Goal: Task Accomplishment & Management: Use online tool/utility

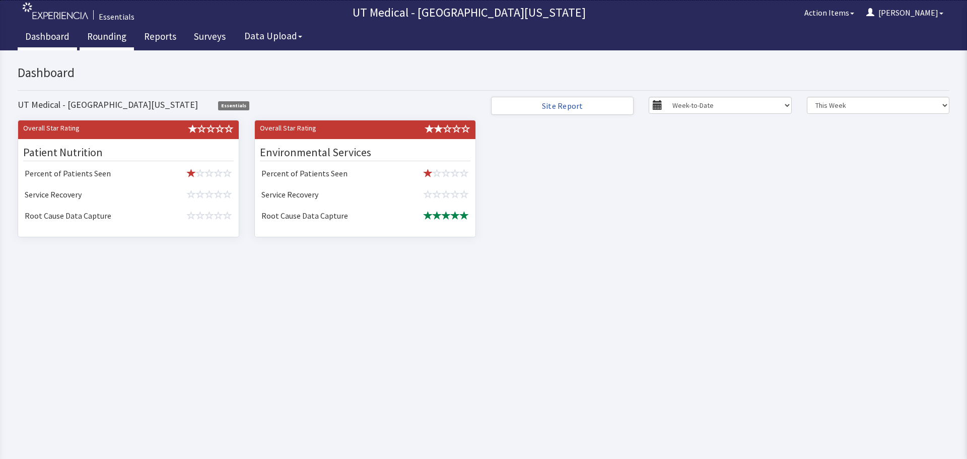
click at [107, 41] on link "Rounding" at bounding box center [107, 37] width 54 height 25
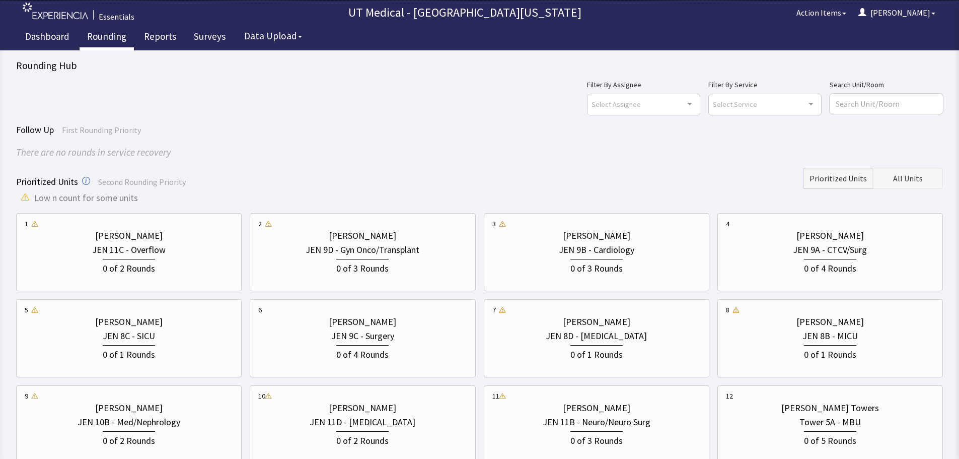
click at [897, 181] on span "All Units" at bounding box center [908, 178] width 30 height 12
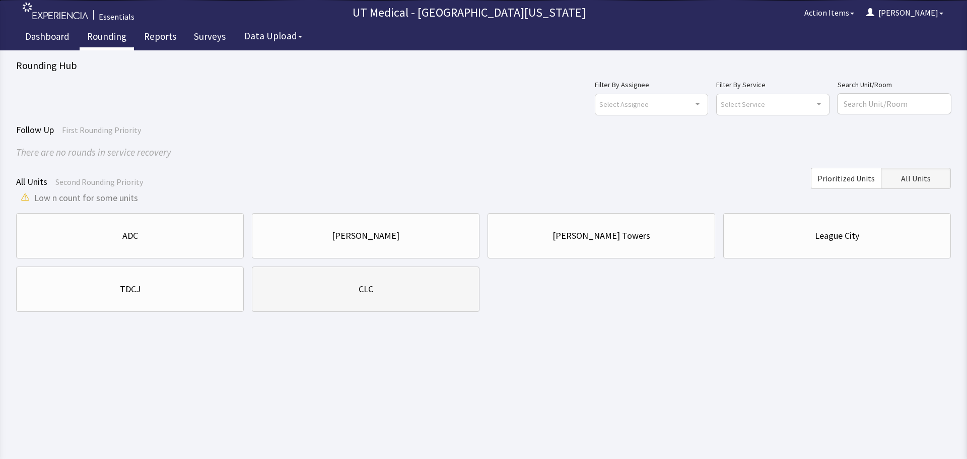
click at [394, 293] on div "CLC" at bounding box center [365, 289] width 210 height 14
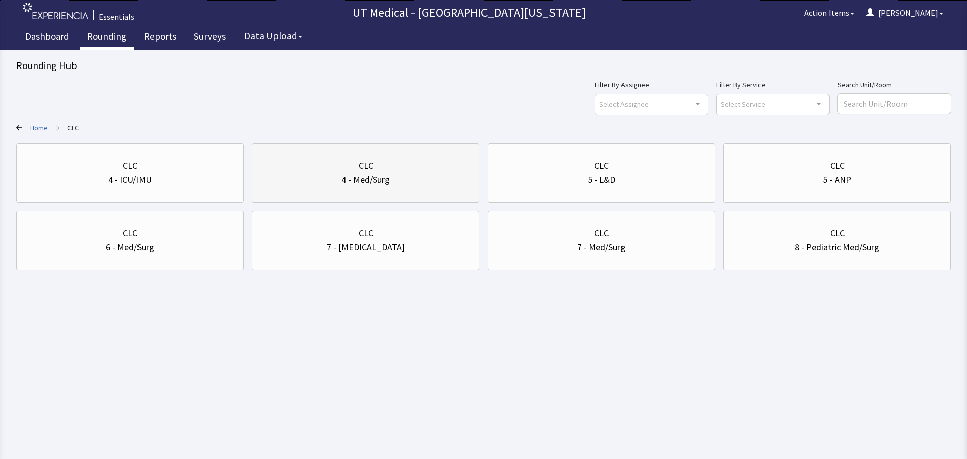
click at [391, 181] on div "4 - Med/Surg" at bounding box center [365, 180] width 210 height 14
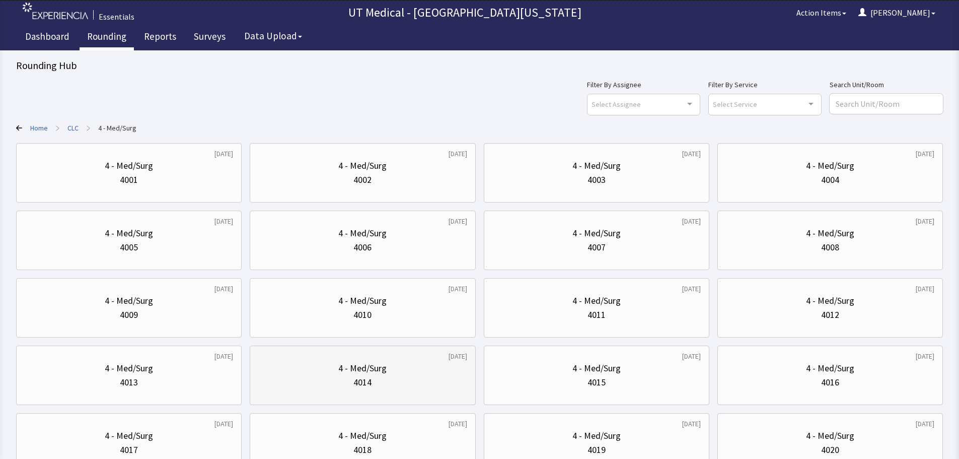
click at [426, 366] on div "4 - Med/Surg" at bounding box center [362, 368] width 208 height 14
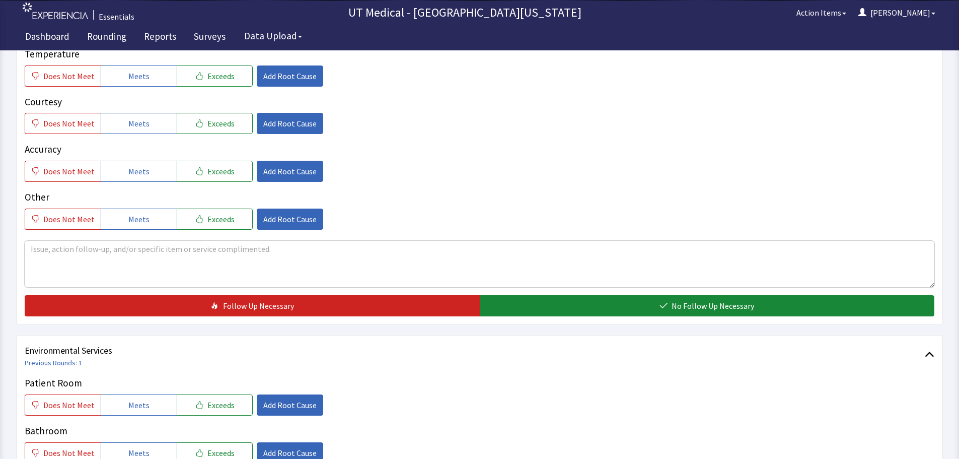
scroll to position [352, 0]
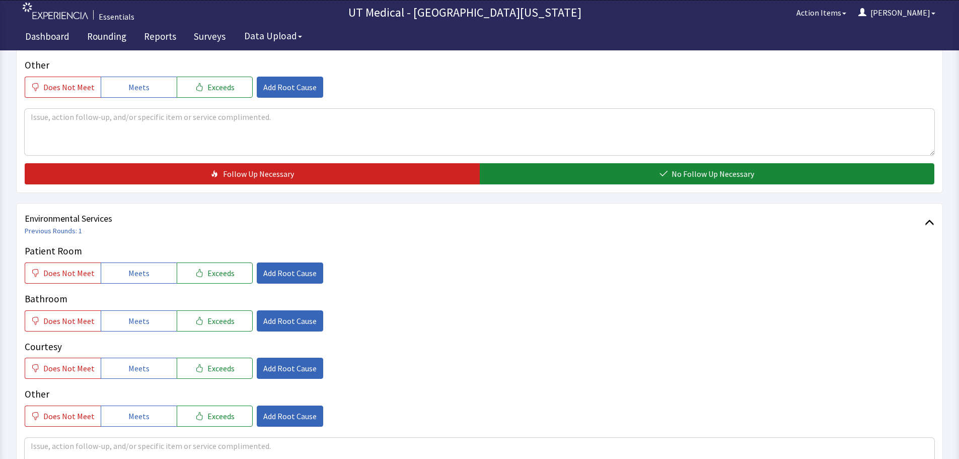
click at [149, 261] on div "Patient Room Does Not Meet Meets Exceeds Add Root Cause" at bounding box center [480, 264] width 910 height 40
click at [142, 274] on span "Meets" at bounding box center [138, 273] width 21 height 12
click at [141, 323] on span "Meets" at bounding box center [138, 321] width 21 height 12
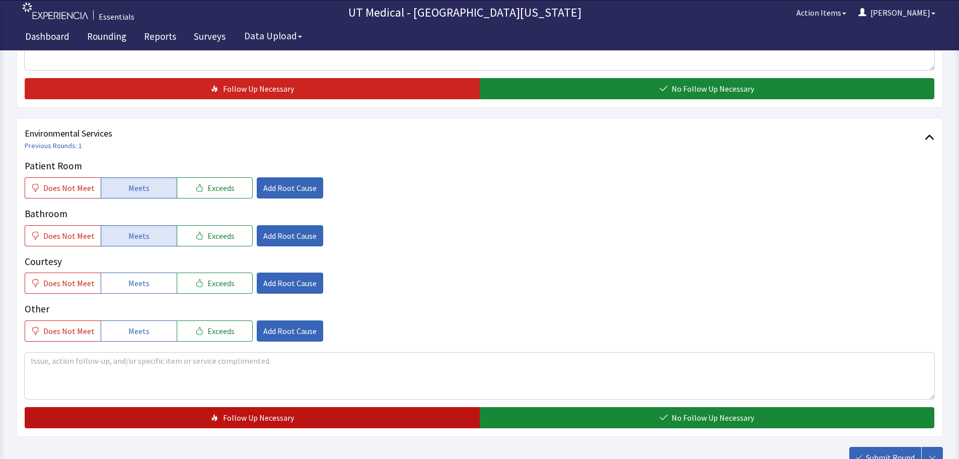
scroll to position [513, 0]
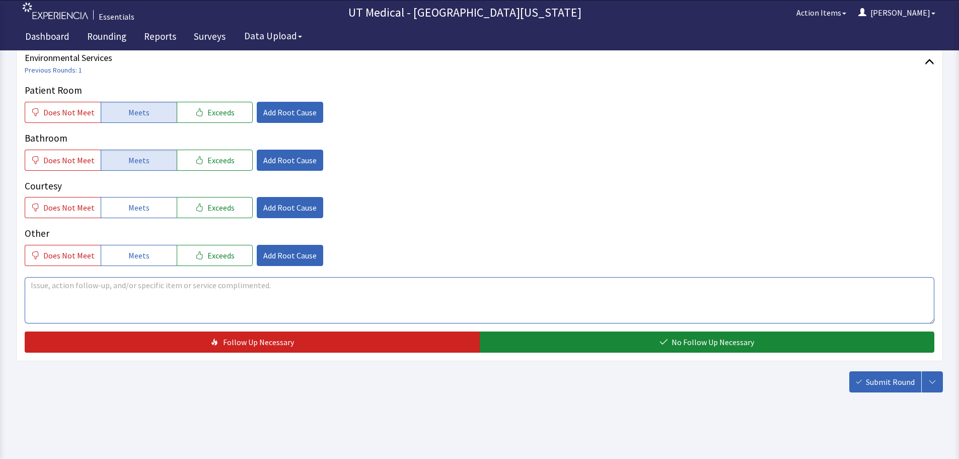
click at [113, 300] on textarea at bounding box center [480, 300] width 910 height 46
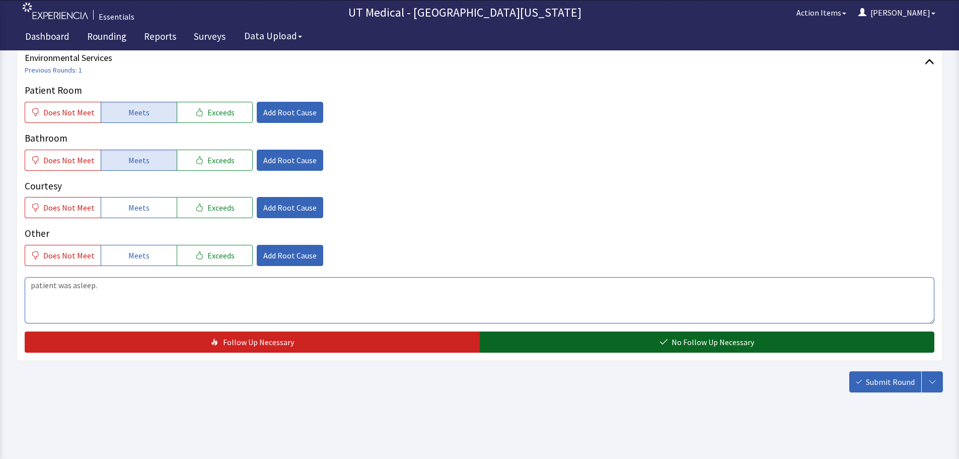
type textarea "patient was asleep."
click at [605, 340] on button "No Follow Up Necessary" at bounding box center [707, 341] width 455 height 21
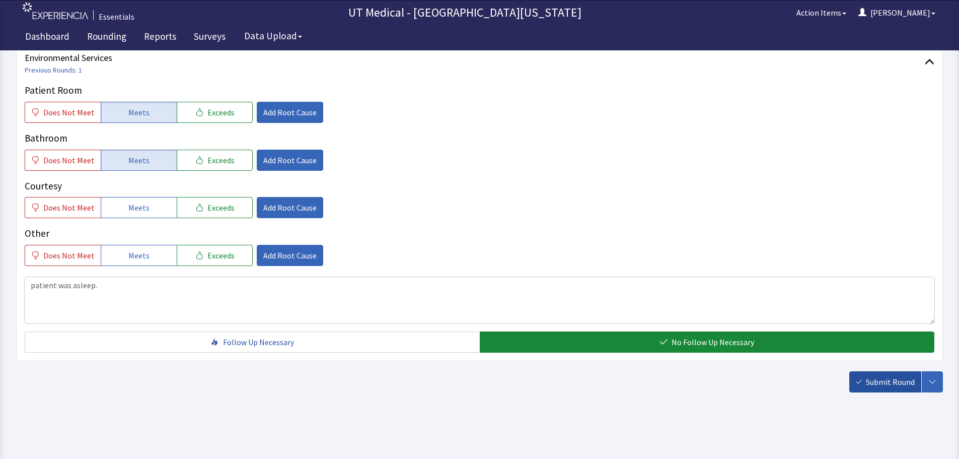
click at [897, 387] on span "Submit Round" at bounding box center [890, 382] width 49 height 12
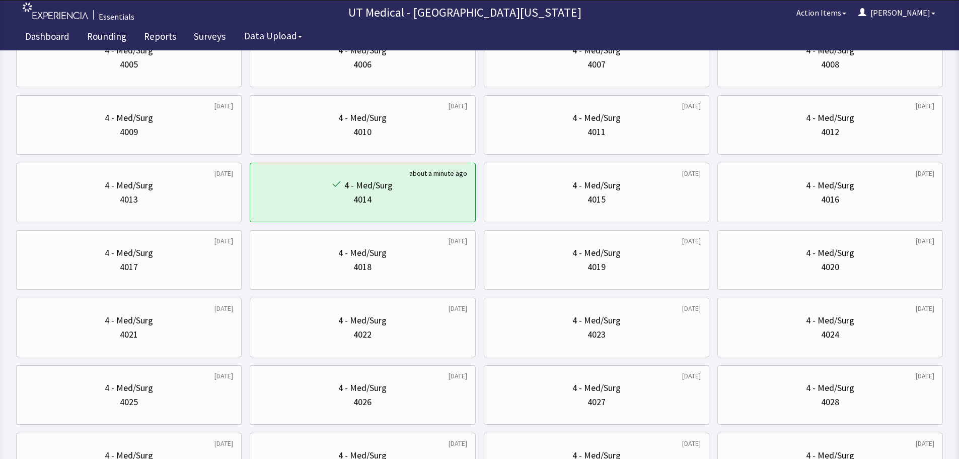
scroll to position [201, 0]
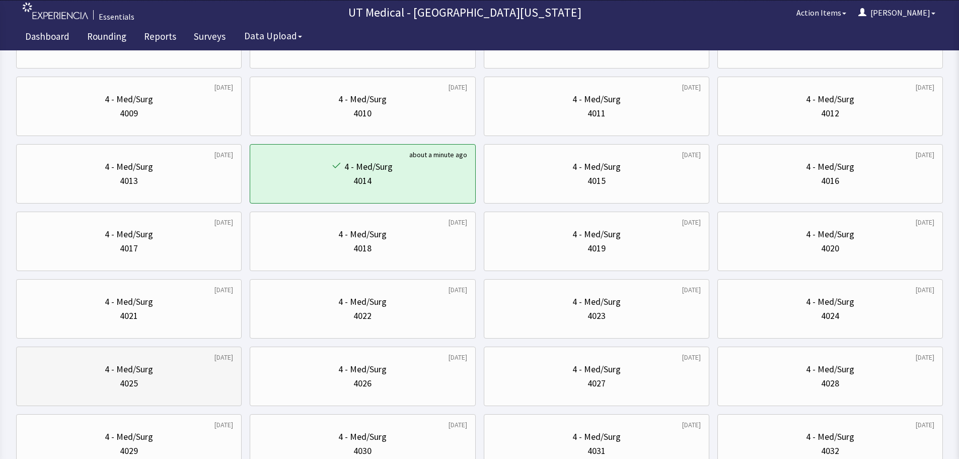
click at [100, 379] on div "4025" at bounding box center [129, 383] width 208 height 14
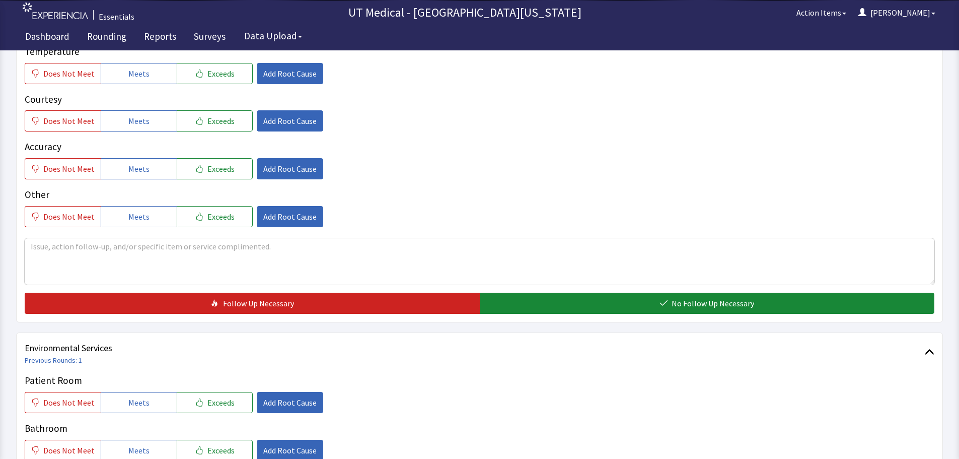
scroll to position [352, 0]
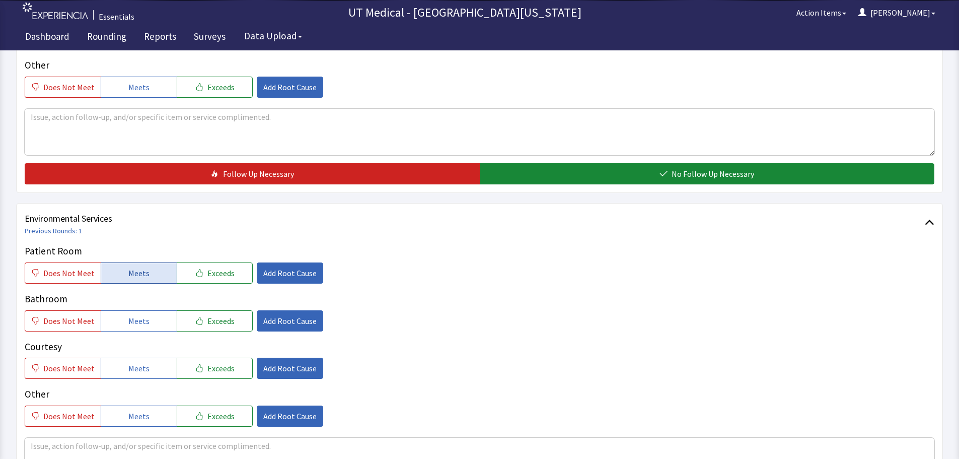
click at [153, 273] on button "Meets" at bounding box center [139, 272] width 76 height 21
click at [147, 316] on button "Meets" at bounding box center [139, 320] width 76 height 21
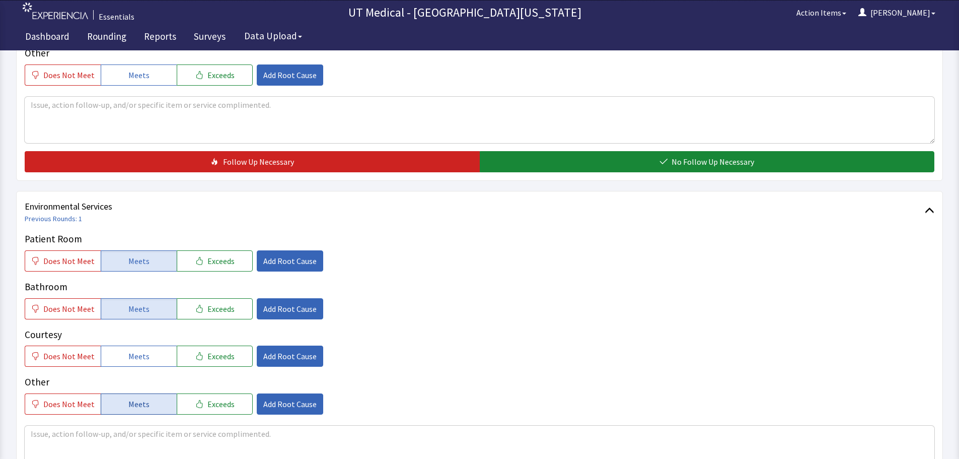
scroll to position [453, 0]
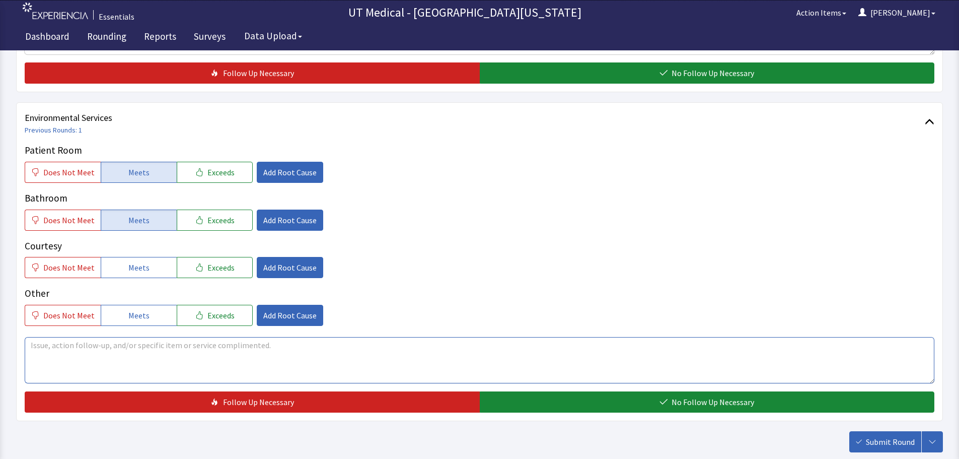
click at [122, 350] on textarea at bounding box center [480, 360] width 910 height 46
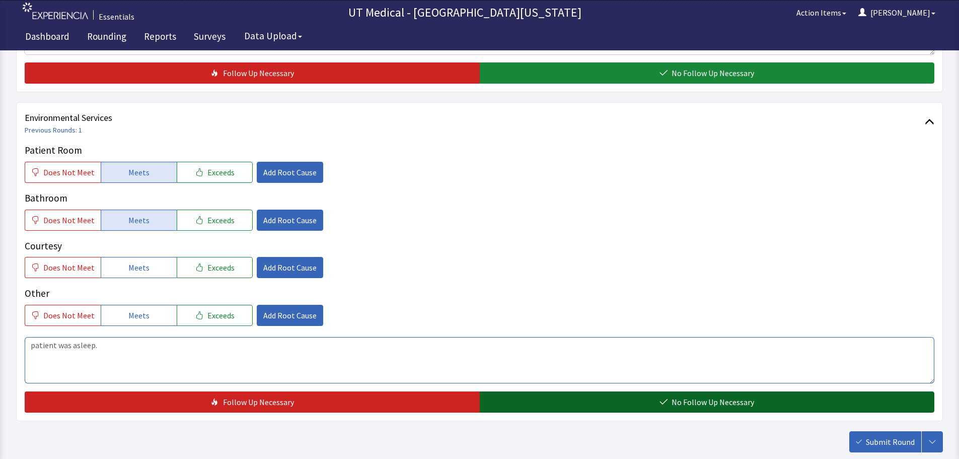
type textarea "patient was asleep."
click at [614, 405] on button "No Follow Up Necessary" at bounding box center [707, 401] width 455 height 21
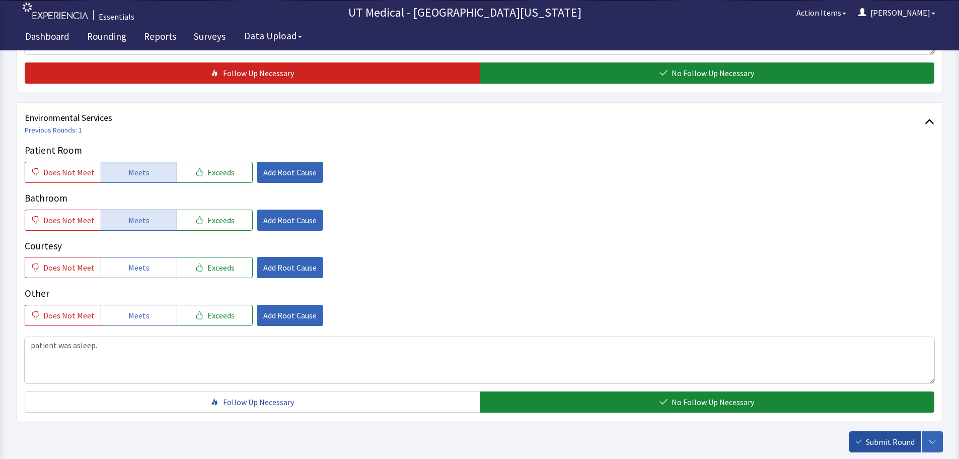
click at [859, 446] on button "Submit Round" at bounding box center [885, 441] width 72 height 21
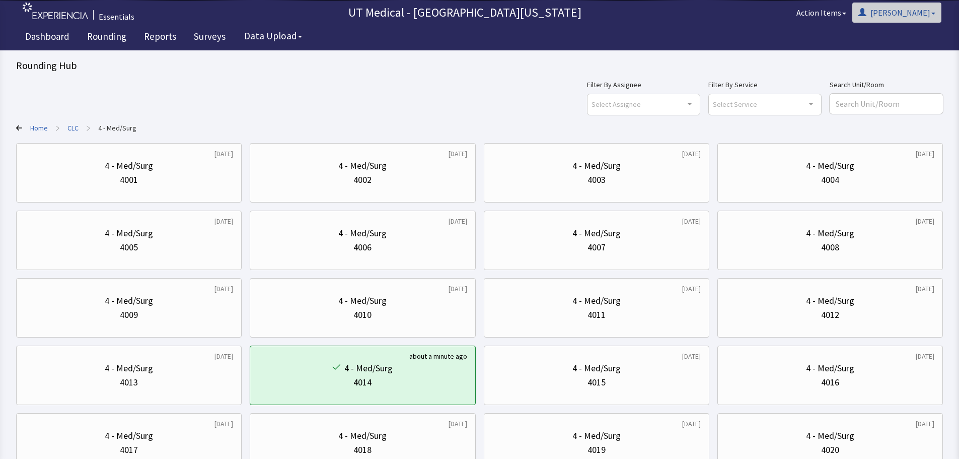
click at [932, 14] on span "button" at bounding box center [934, 14] width 4 height 2
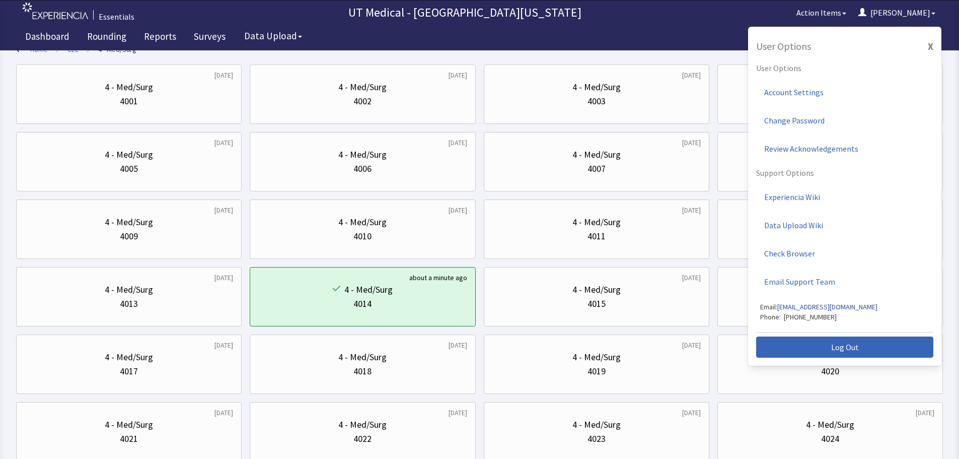
scroll to position [101, 0]
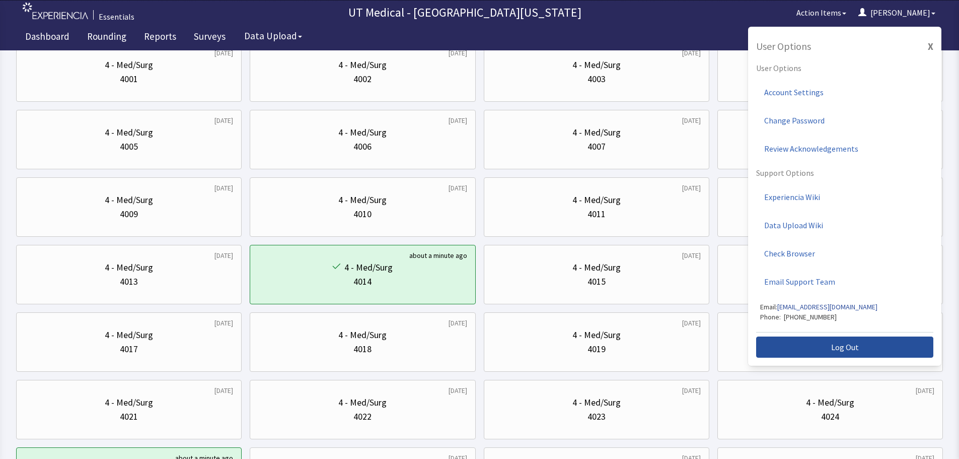
click at [798, 348] on button "Log Out" at bounding box center [844, 346] width 177 height 21
